Goal: Book appointment/travel/reservation

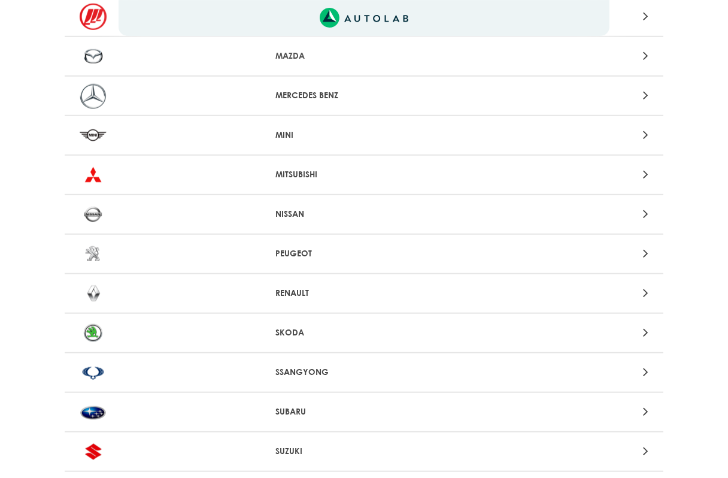
scroll to position [1077, 0]
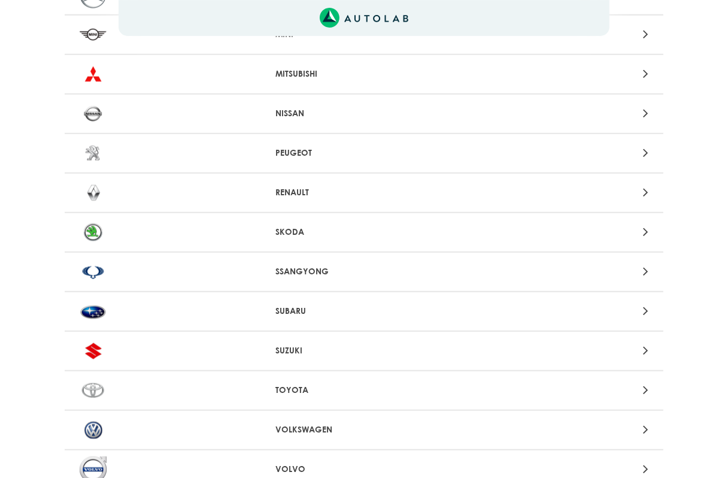
click at [644, 187] on icon at bounding box center [645, 192] width 5 height 16
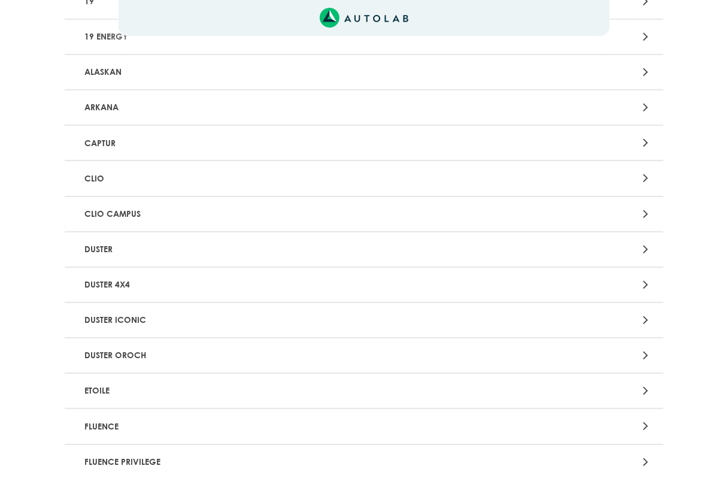
scroll to position [239, 0]
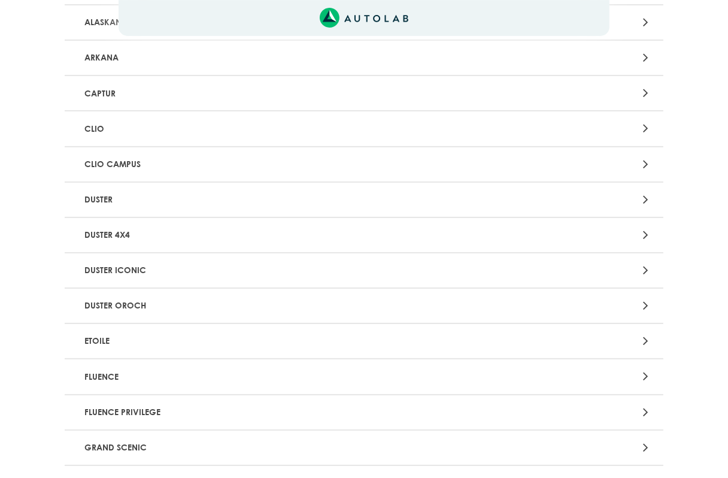
click at [270, 200] on p "DUSTER" at bounding box center [266, 199] width 373 height 22
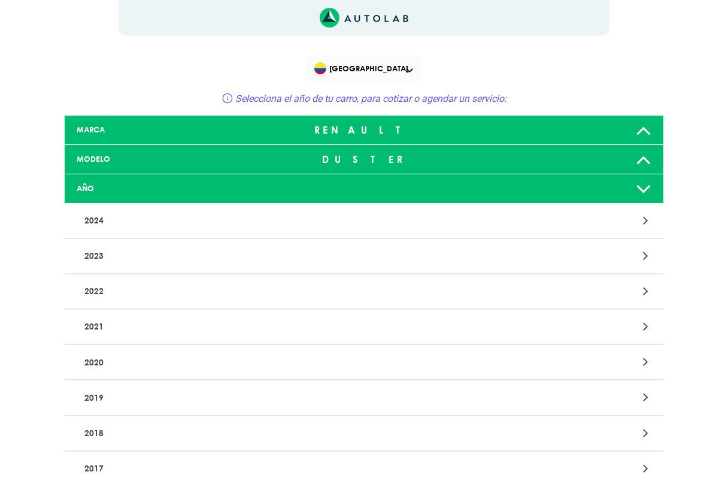
click at [191, 294] on p "2022" at bounding box center [266, 291] width 373 height 22
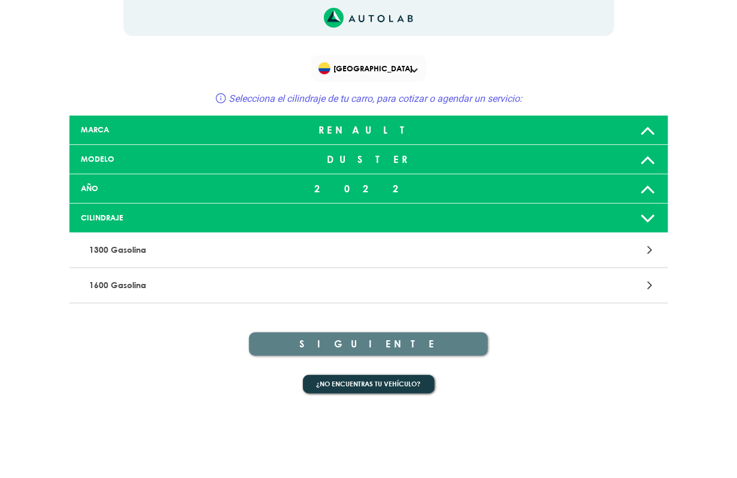
click at [650, 253] on icon at bounding box center [649, 250] width 5 height 16
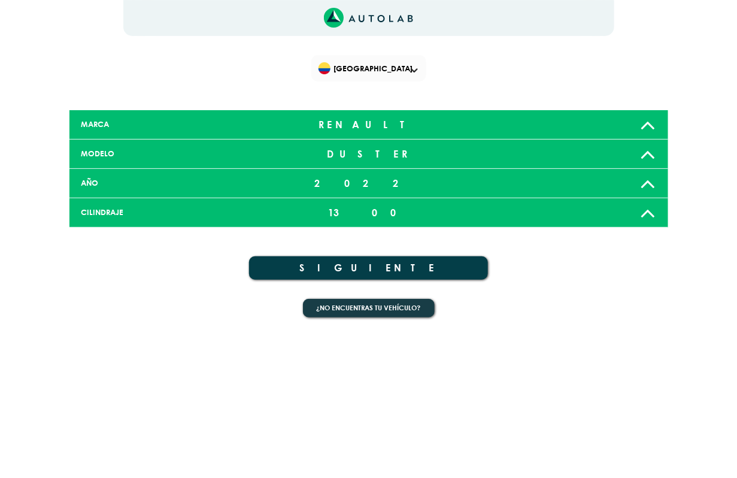
click at [357, 269] on button "SIGUIENTE" at bounding box center [368, 267] width 239 height 23
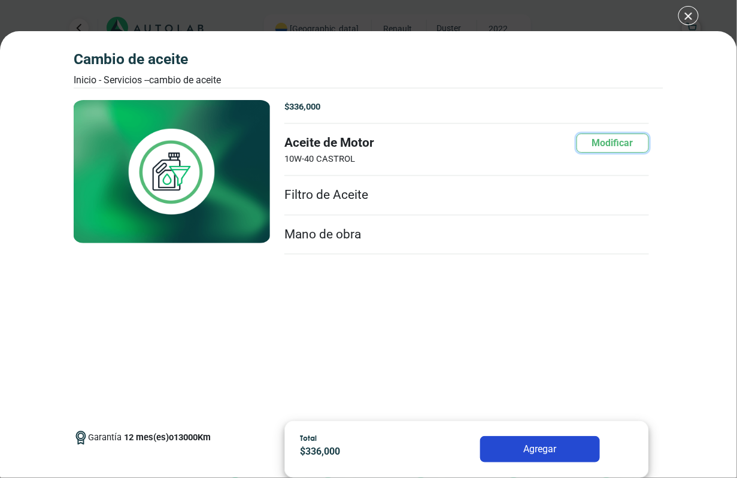
click at [600, 144] on button "Modificar" at bounding box center [612, 142] width 72 height 19
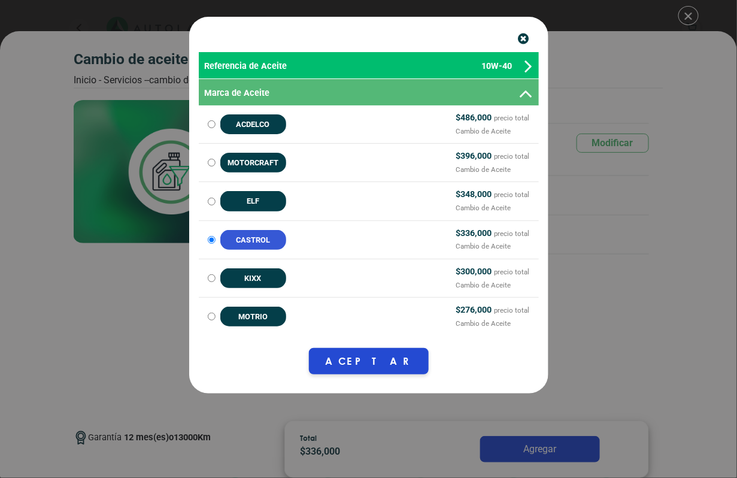
click at [527, 66] on icon at bounding box center [529, 67] width 8 height 22
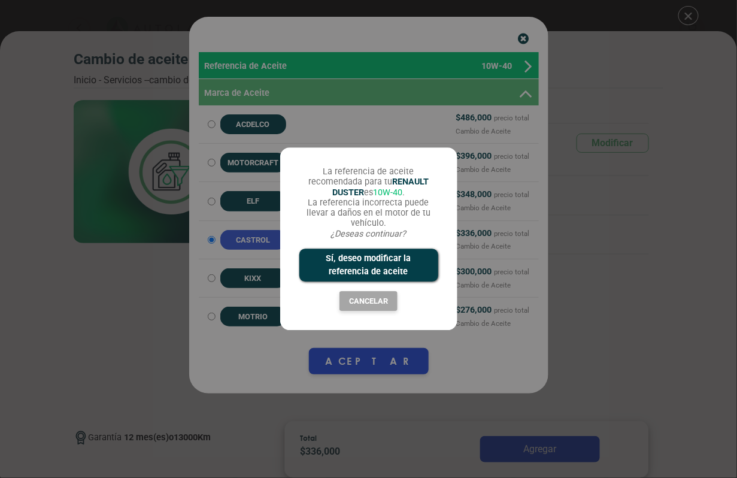
click at [365, 299] on button "Cancelar" at bounding box center [368, 301] width 59 height 20
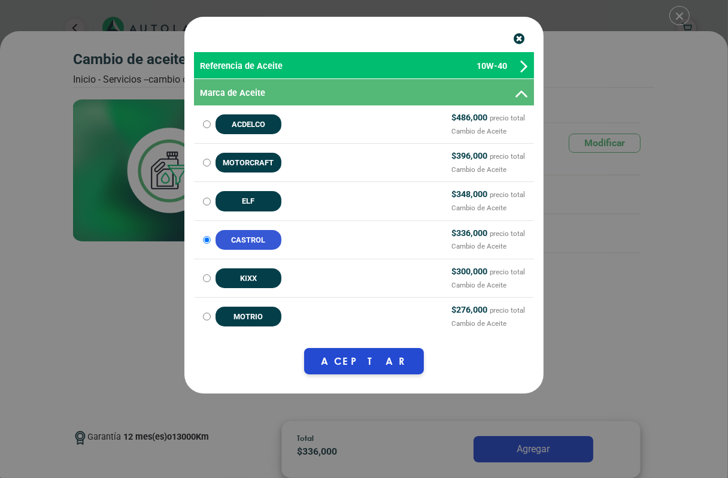
scroll to position [180, 0]
click at [520, 95] on icon at bounding box center [521, 94] width 14 height 22
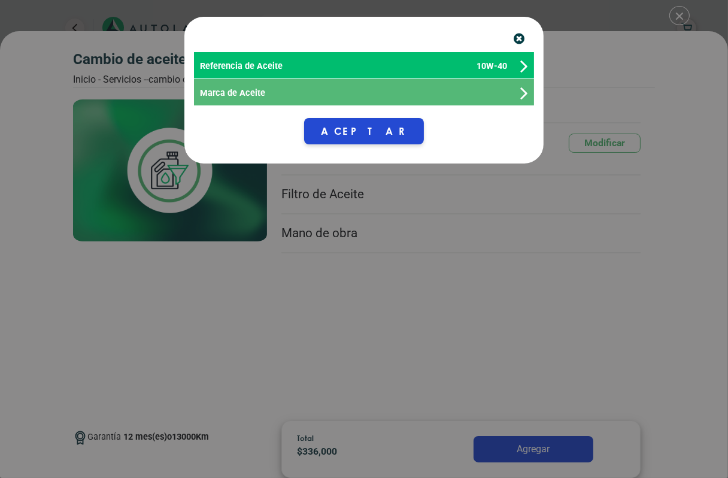
click at [525, 95] on icon at bounding box center [524, 94] width 8 height 22
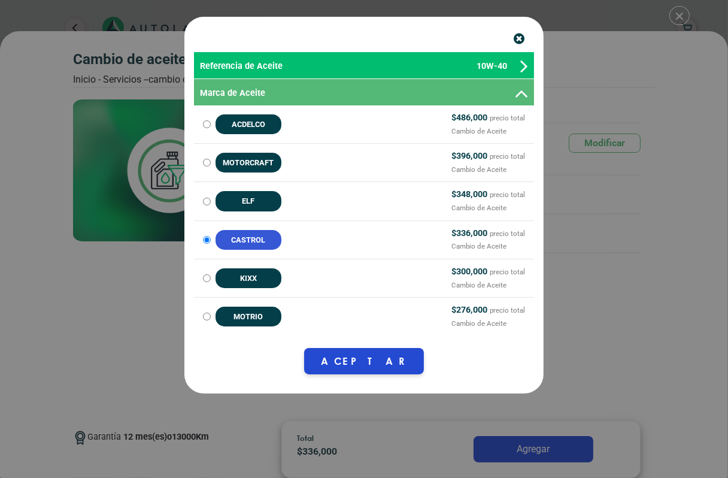
scroll to position [539, 0]
click at [519, 40] on icon "button" at bounding box center [518, 39] width 11 height 13
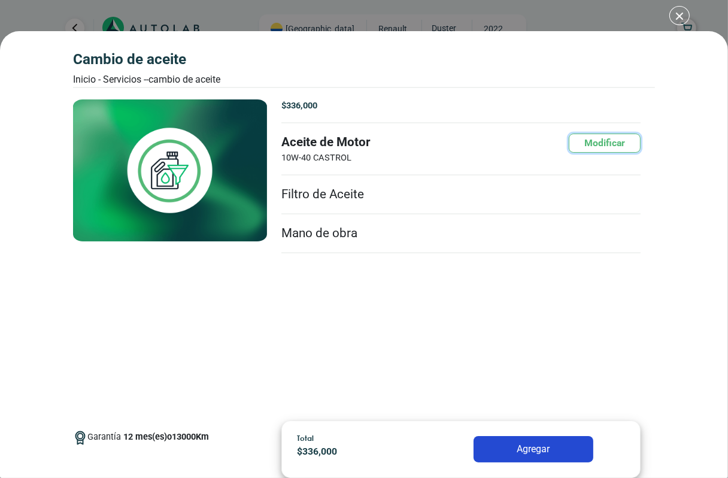
click at [592, 146] on button "Modificar" at bounding box center [604, 142] width 72 height 19
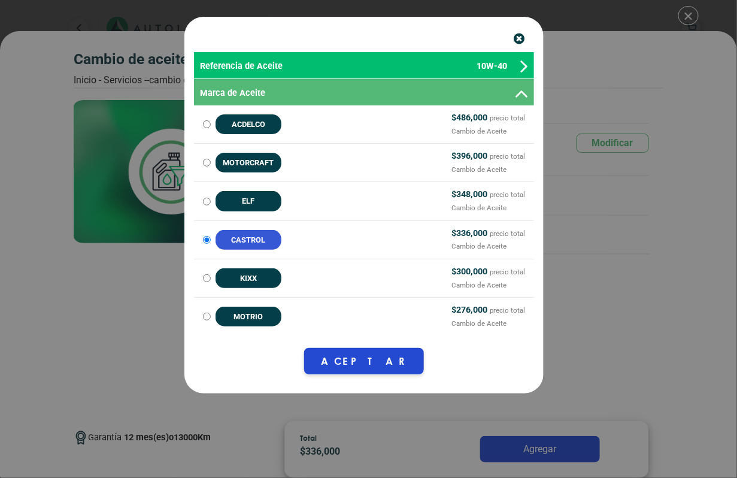
click at [527, 66] on icon at bounding box center [524, 67] width 8 height 22
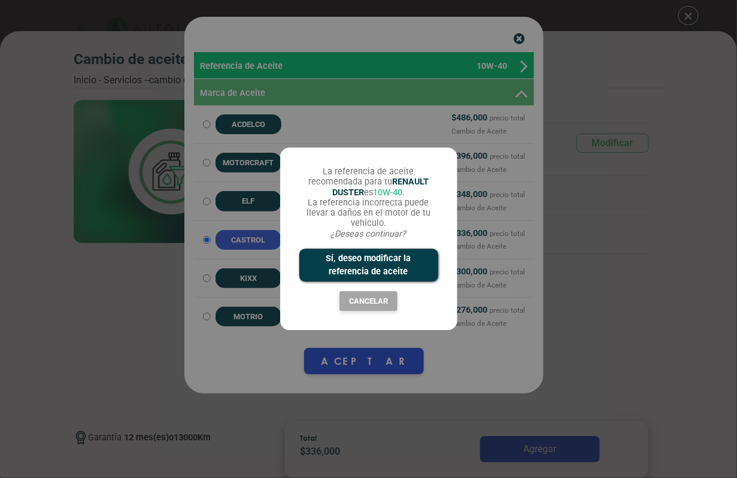
click at [339, 257] on button "Sí, deseo modificar la referencia de aceite" at bounding box center [368, 264] width 139 height 33
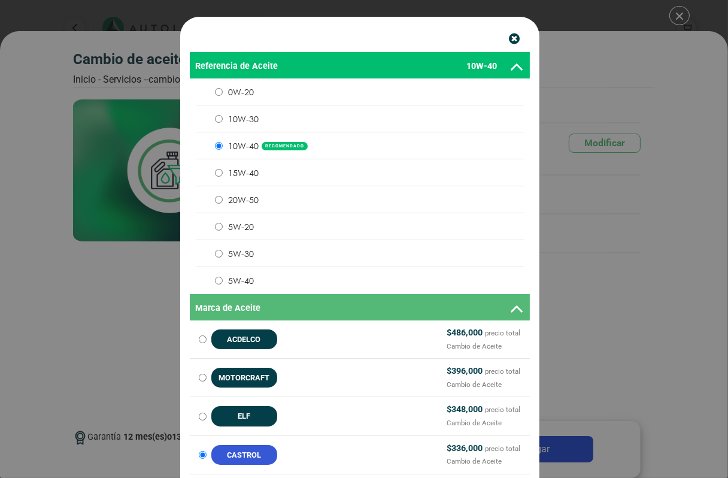
click at [215, 119] on input "10W-30" at bounding box center [219, 119] width 8 height 8
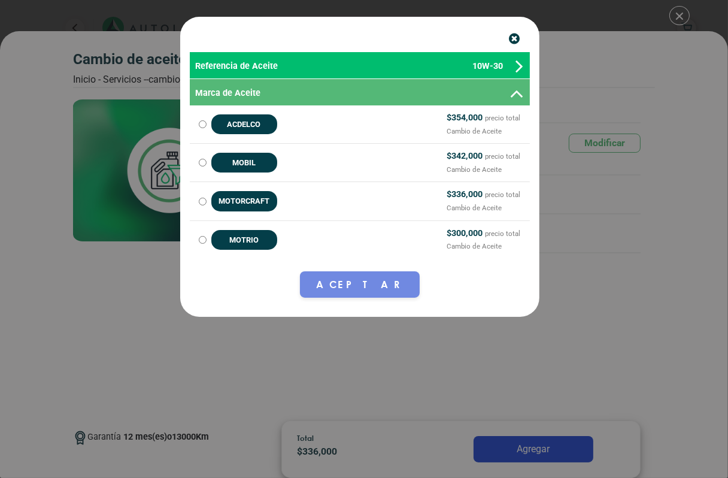
click at [202, 165] on input "MOBIL $ 342,000 precio total Cambio de Aceite" at bounding box center [203, 163] width 8 height 8
radio input "true"
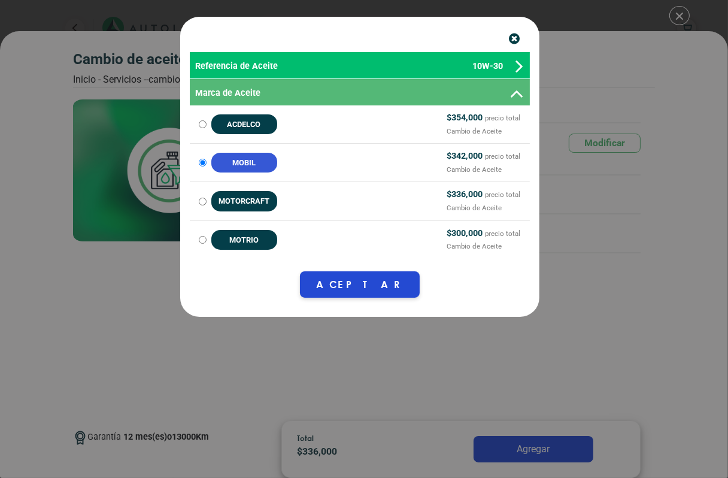
click at [357, 287] on button "Aceptar" at bounding box center [360, 284] width 120 height 26
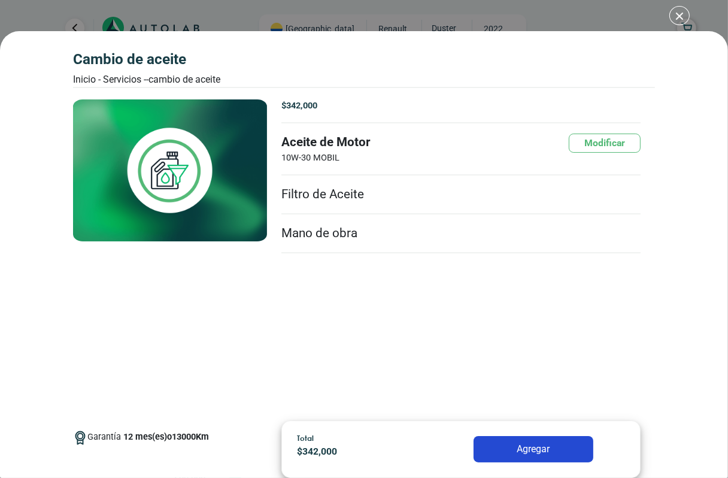
scroll to position [718, 0]
click at [540, 450] on button "Agregar" at bounding box center [533, 449] width 120 height 26
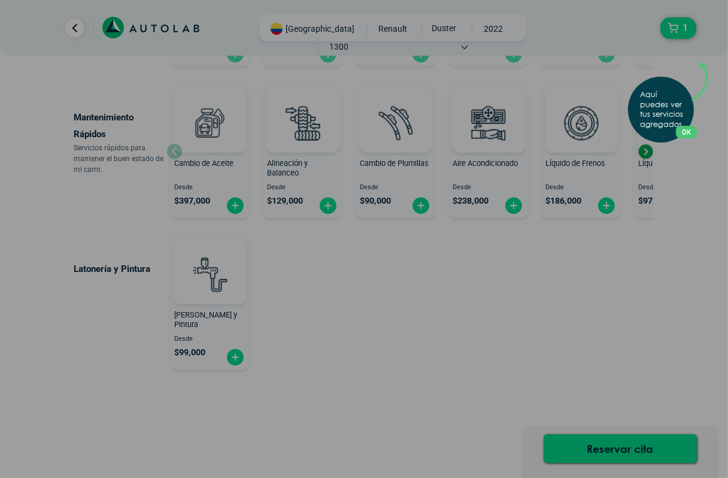
click at [452, 346] on div "Aquí puedes ver tus servicios agregados. OK .aex,.bex{fill:none!important;strok…" at bounding box center [364, 239] width 728 height 478
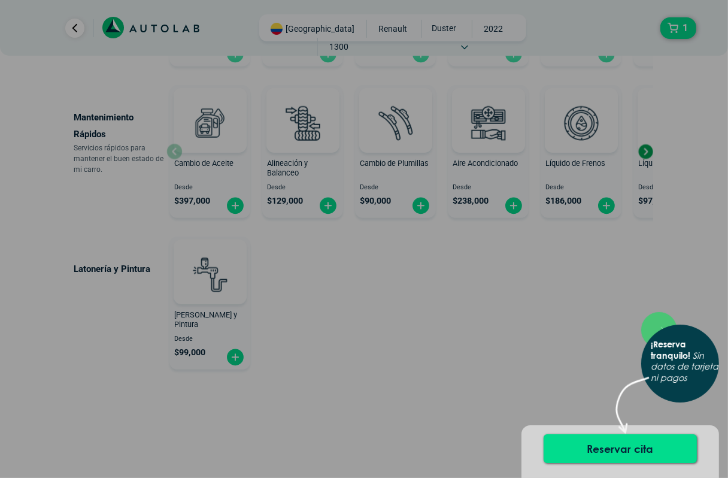
click at [320, 301] on div "× ¡Reserva tranquilo! Sin datos de tarjeta ni pagos" at bounding box center [364, 239] width 728 height 478
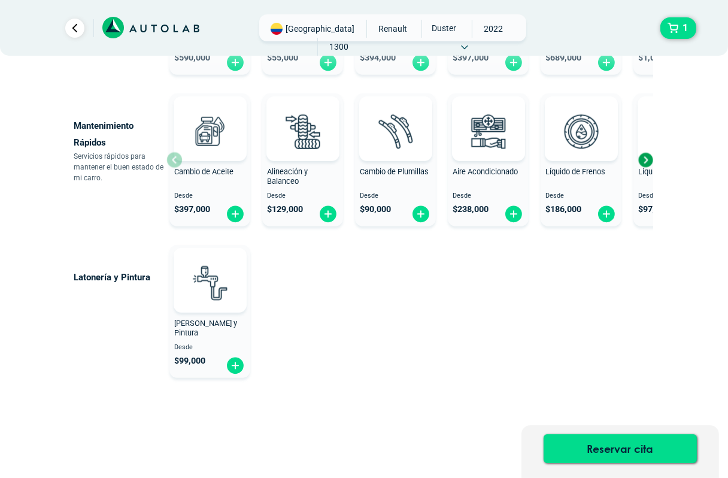
scroll to position [718, 0]
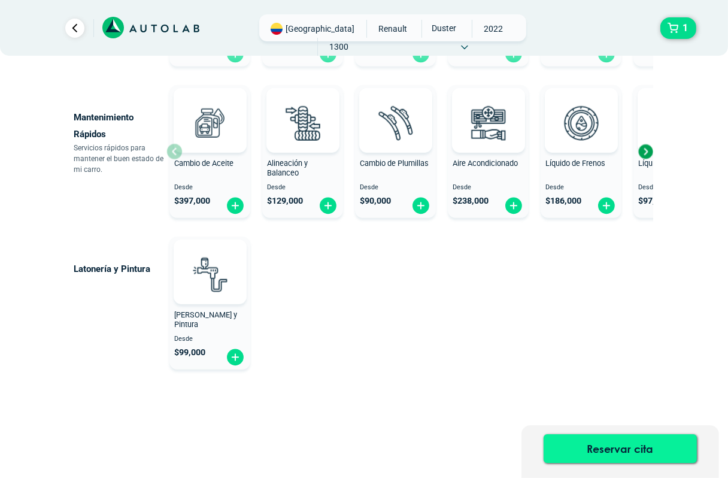
click at [627, 449] on button "Reservar cita" at bounding box center [619, 448] width 153 height 29
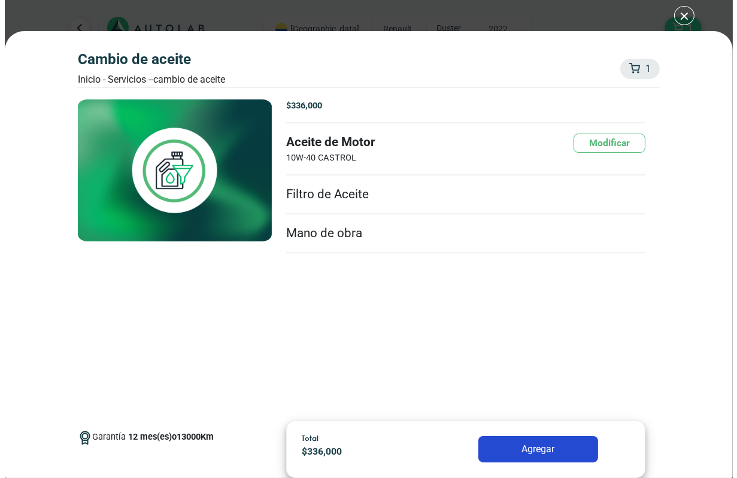
scroll to position [718, 0]
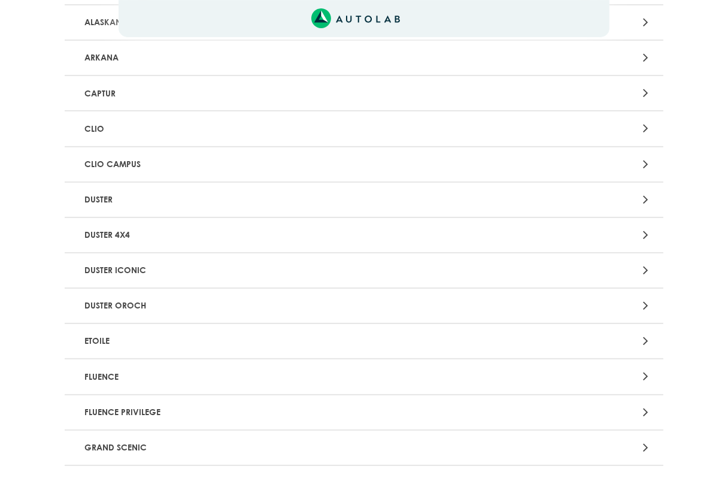
scroll to position [1077, 0]
